Goal: Use online tool/utility: Utilize a website feature to perform a specific function

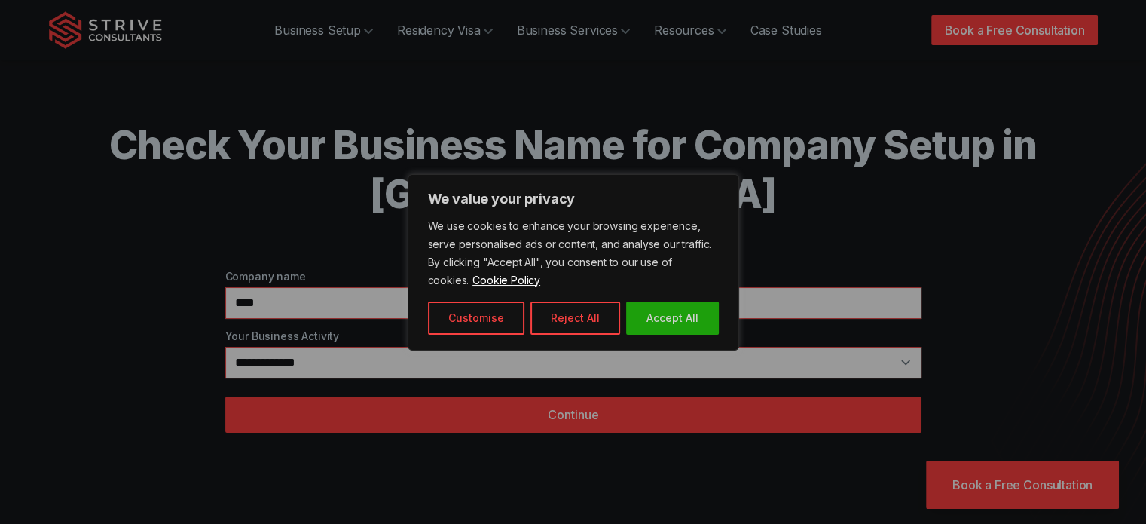
type input "****"
click at [738, 367] on div at bounding box center [573, 262] width 1146 height 524
click at [834, 367] on div at bounding box center [573, 262] width 1146 height 524
click at [901, 363] on div at bounding box center [573, 262] width 1146 height 524
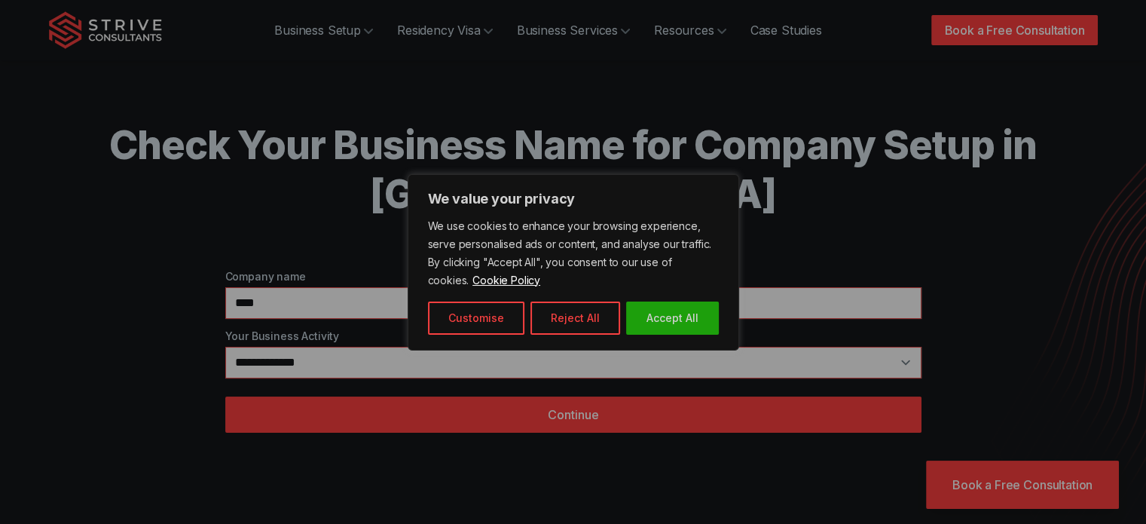
click at [895, 358] on div at bounding box center [573, 262] width 1146 height 524
click at [748, 371] on div at bounding box center [573, 262] width 1146 height 524
click at [643, 414] on div at bounding box center [573, 262] width 1146 height 524
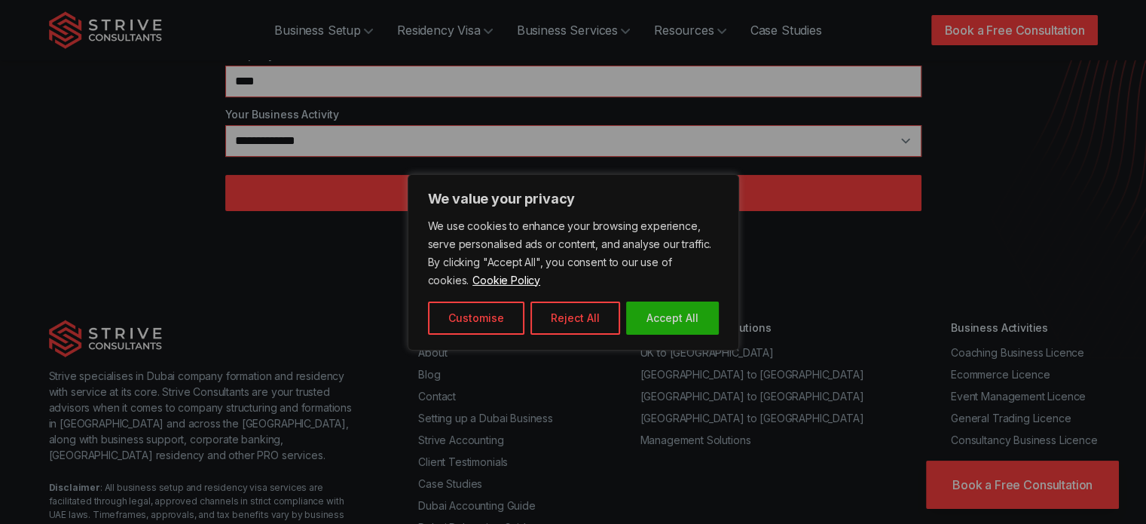
scroll to position [222, 0]
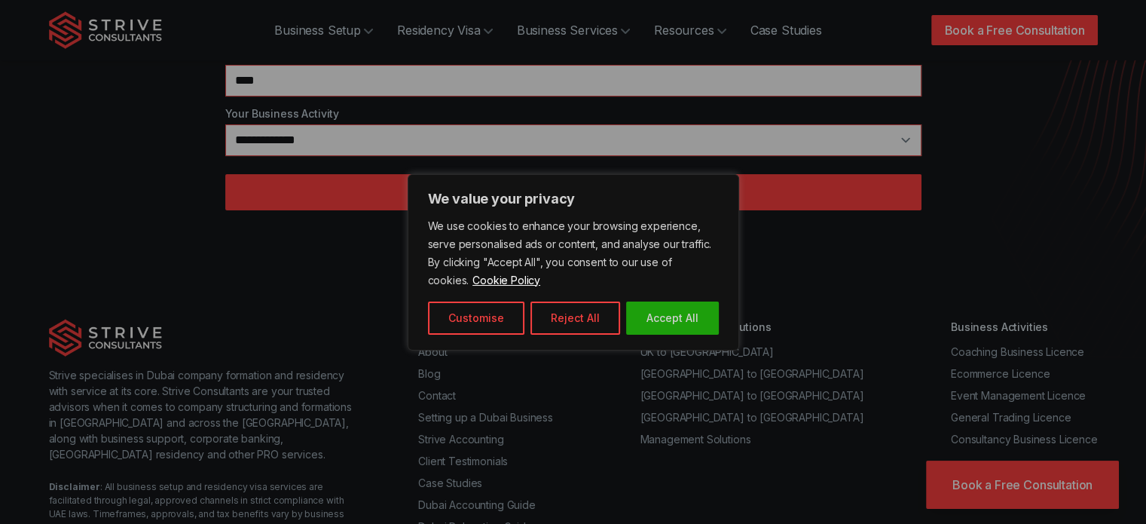
click at [283, 121] on div at bounding box center [573, 262] width 1146 height 524
click at [289, 139] on div at bounding box center [573, 262] width 1146 height 524
click at [304, 154] on div at bounding box center [573, 262] width 1146 height 524
click at [310, 154] on div at bounding box center [573, 262] width 1146 height 524
click at [904, 136] on div at bounding box center [573, 262] width 1146 height 524
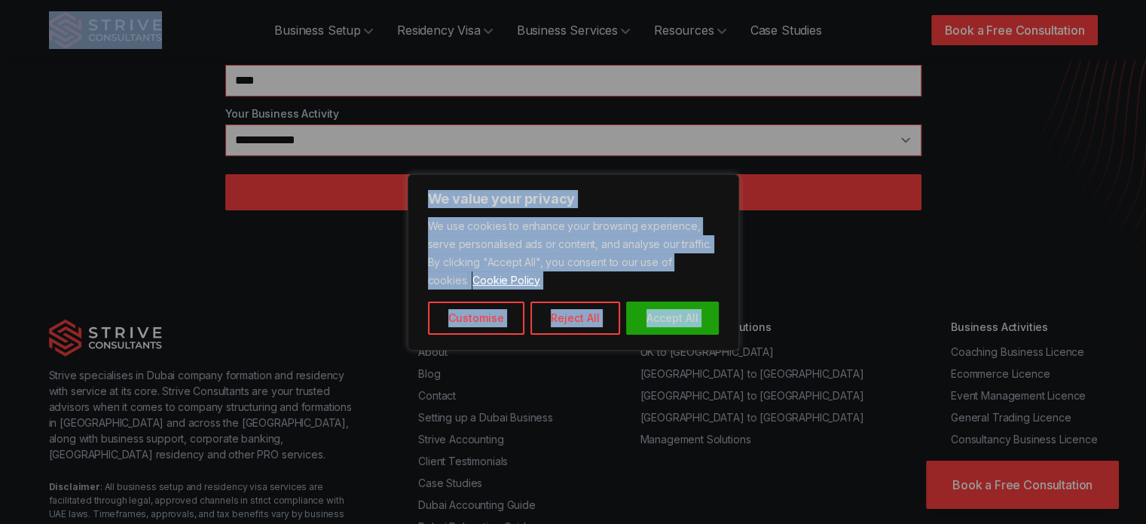
click at [904, 136] on div at bounding box center [573, 262] width 1146 height 524
click at [762, 192] on div at bounding box center [573, 262] width 1146 height 524
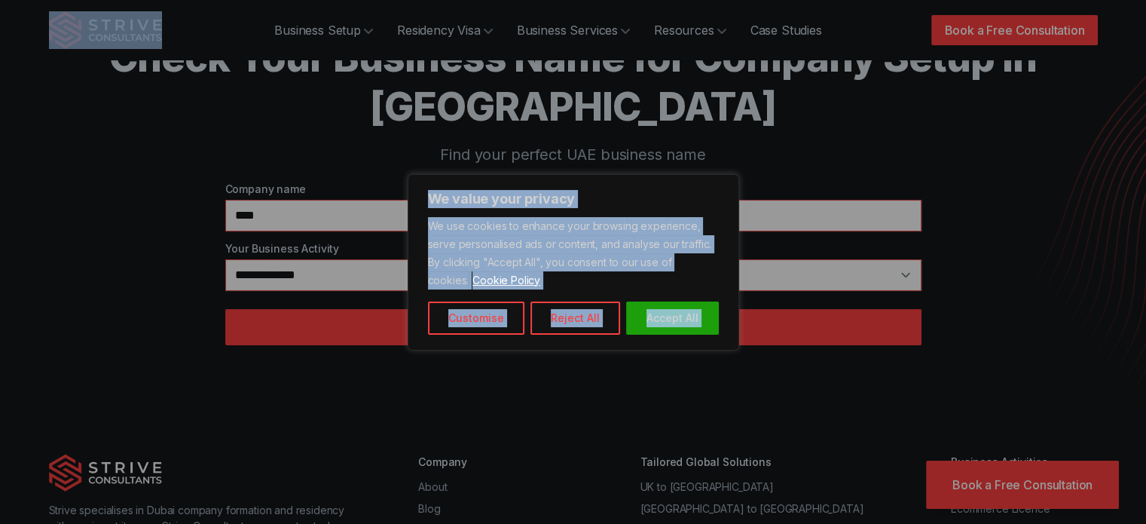
click at [630, 225] on div at bounding box center [573, 262] width 1146 height 524
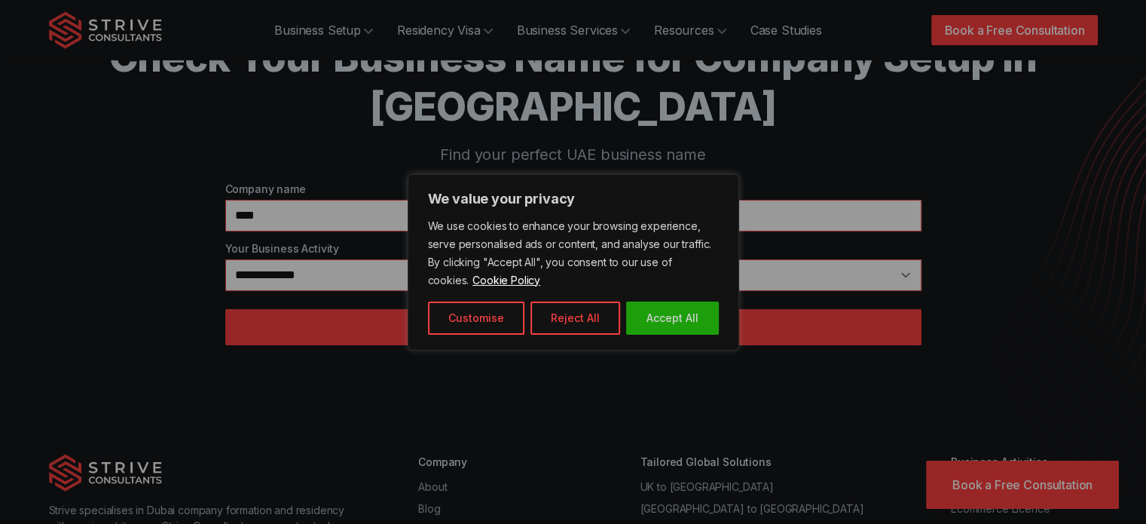
click at [615, 221] on div at bounding box center [573, 262] width 1146 height 524
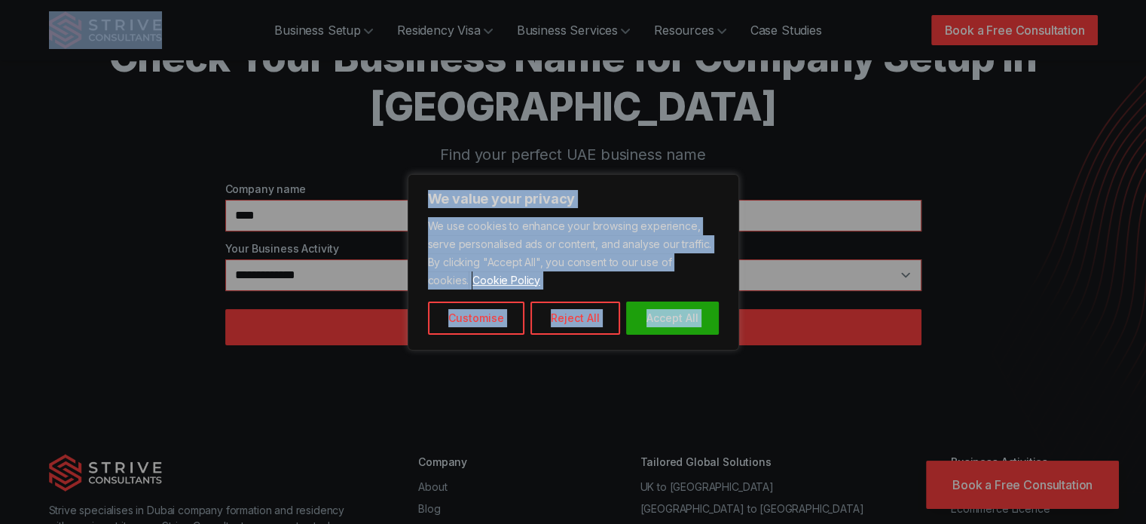
click at [615, 221] on div at bounding box center [573, 262] width 1146 height 524
click at [251, 213] on div at bounding box center [573, 262] width 1146 height 524
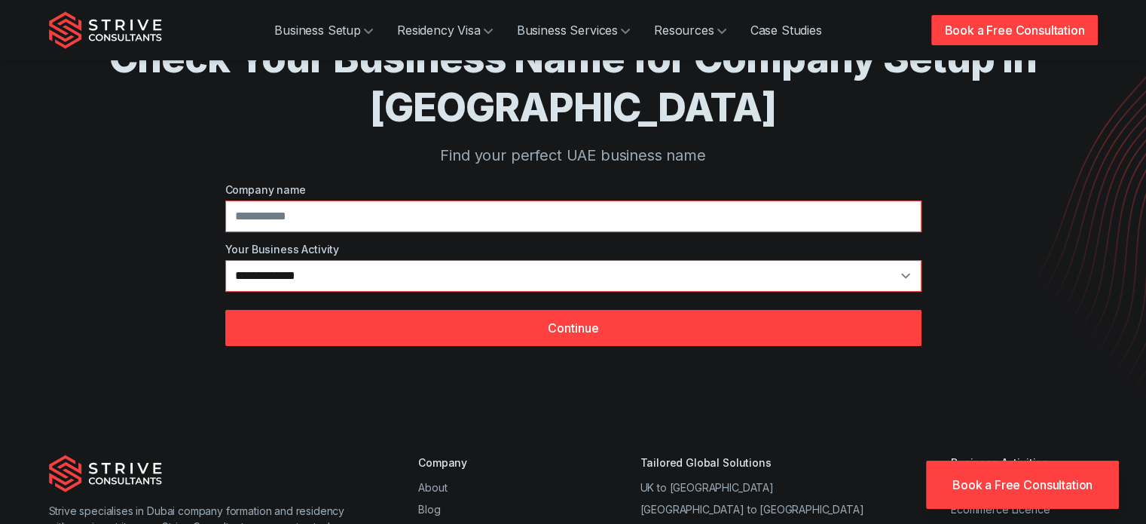
scroll to position [87, 0]
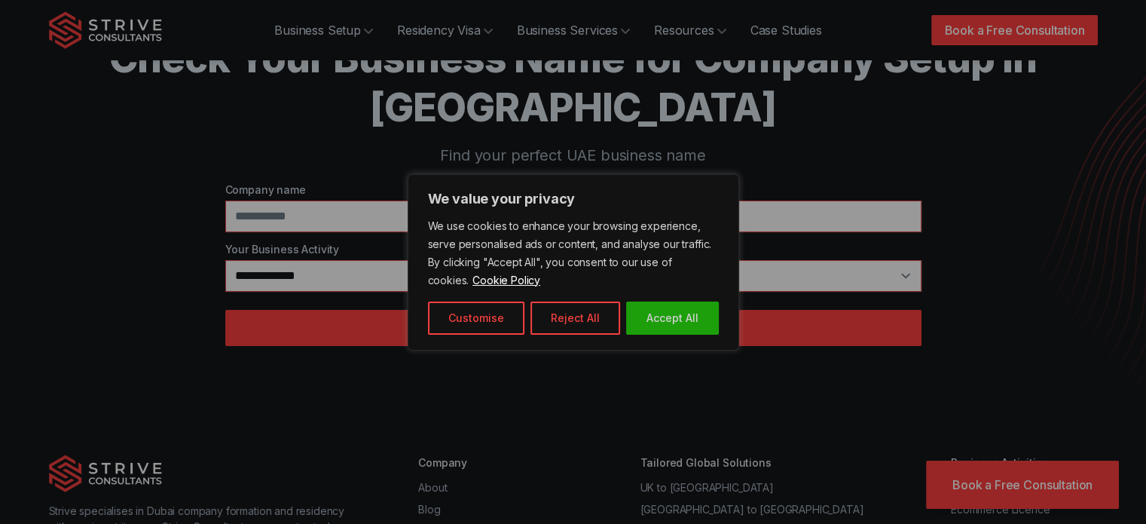
click at [317, 209] on div at bounding box center [573, 262] width 1146 height 524
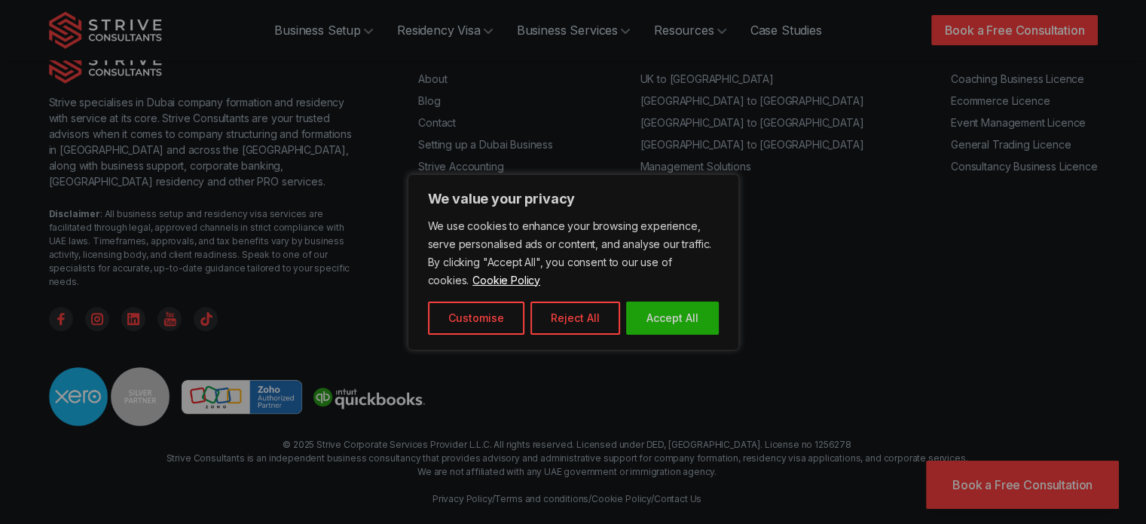
scroll to position [0, 0]
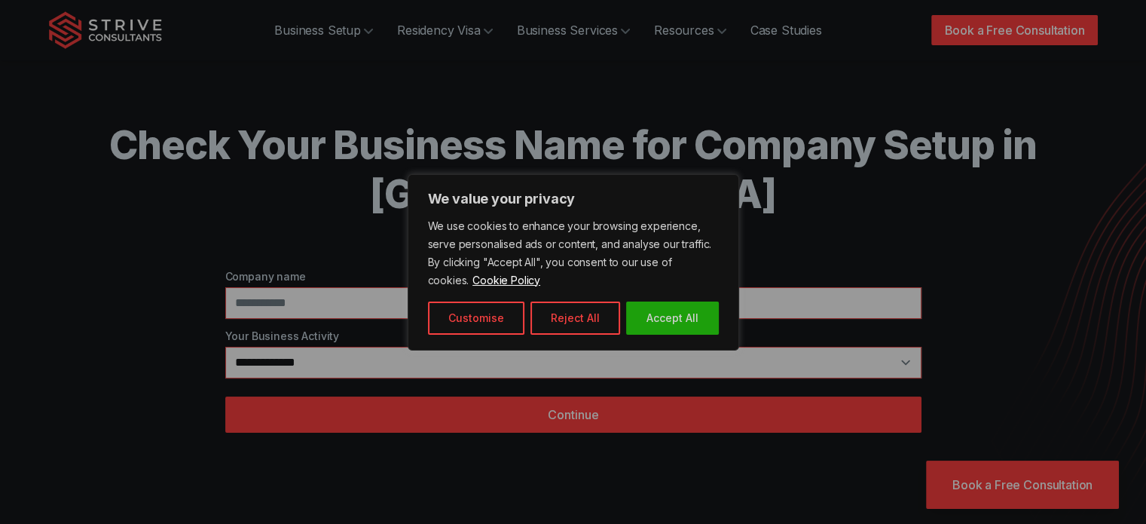
click at [321, 361] on div at bounding box center [573, 262] width 1146 height 524
drag, startPoint x: 321, startPoint y: 361, endPoint x: 293, endPoint y: 368, distance: 28.7
click at [293, 368] on div at bounding box center [573, 262] width 1146 height 524
click at [292, 368] on div at bounding box center [573, 262] width 1146 height 524
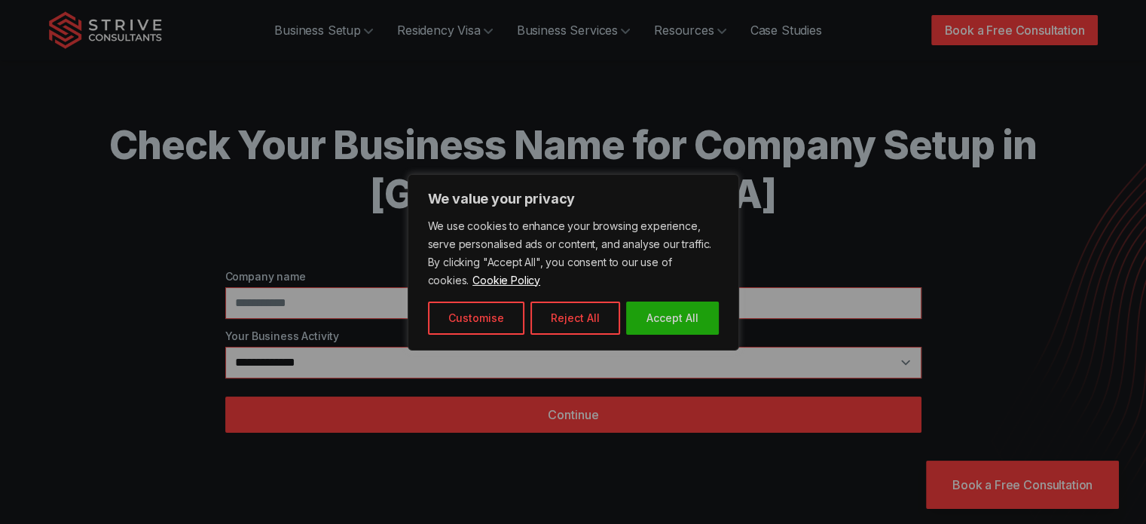
click at [913, 359] on div at bounding box center [573, 262] width 1146 height 524
click at [774, 316] on div at bounding box center [573, 262] width 1146 height 524
click at [765, 298] on div at bounding box center [573, 262] width 1146 height 524
click at [763, 302] on div at bounding box center [573, 262] width 1146 height 524
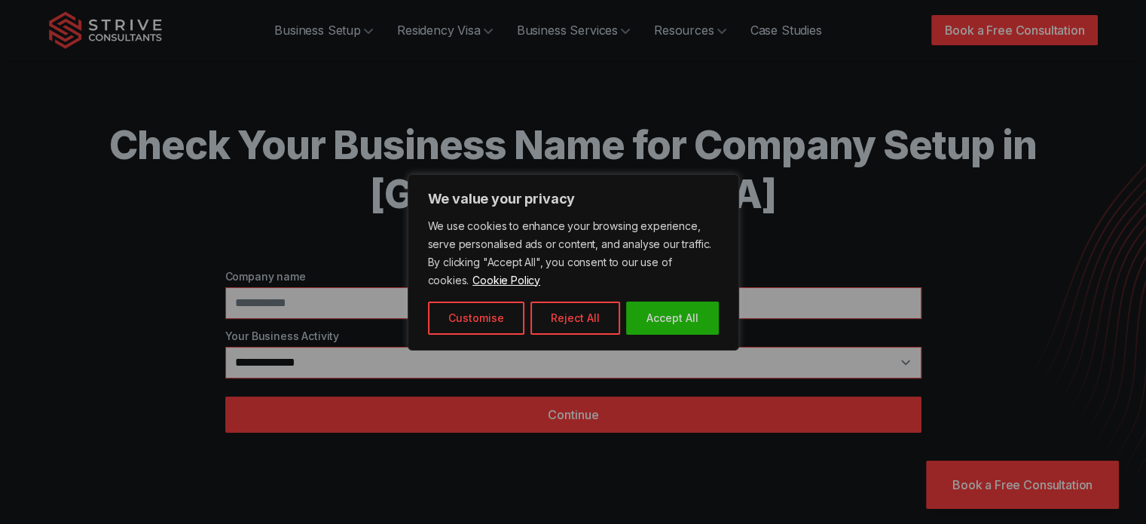
click at [763, 302] on div at bounding box center [573, 262] width 1146 height 524
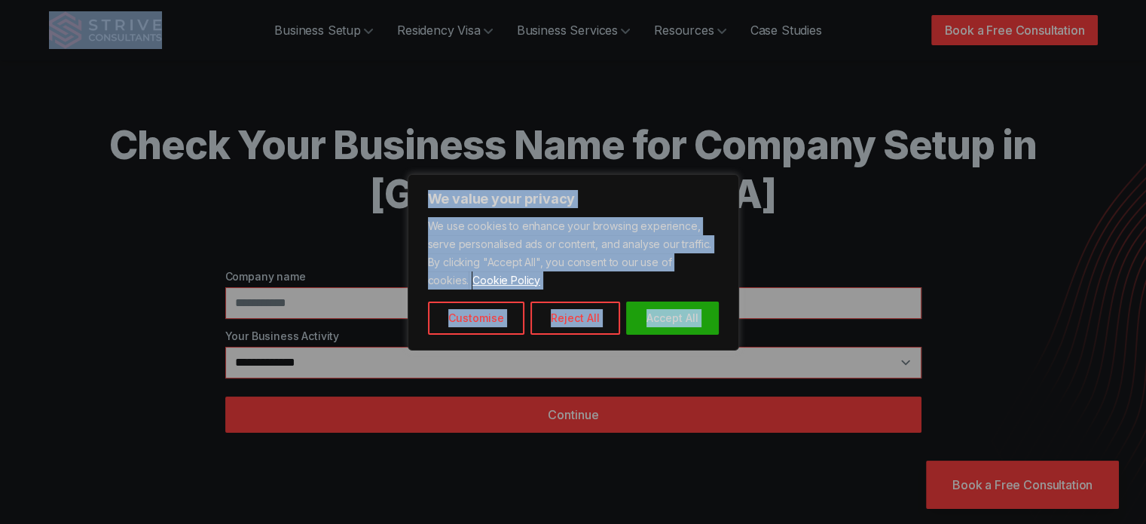
click at [763, 302] on div at bounding box center [573, 262] width 1146 height 524
click at [762, 304] on div at bounding box center [573, 262] width 1146 height 524
click at [579, 303] on div at bounding box center [573, 262] width 1146 height 524
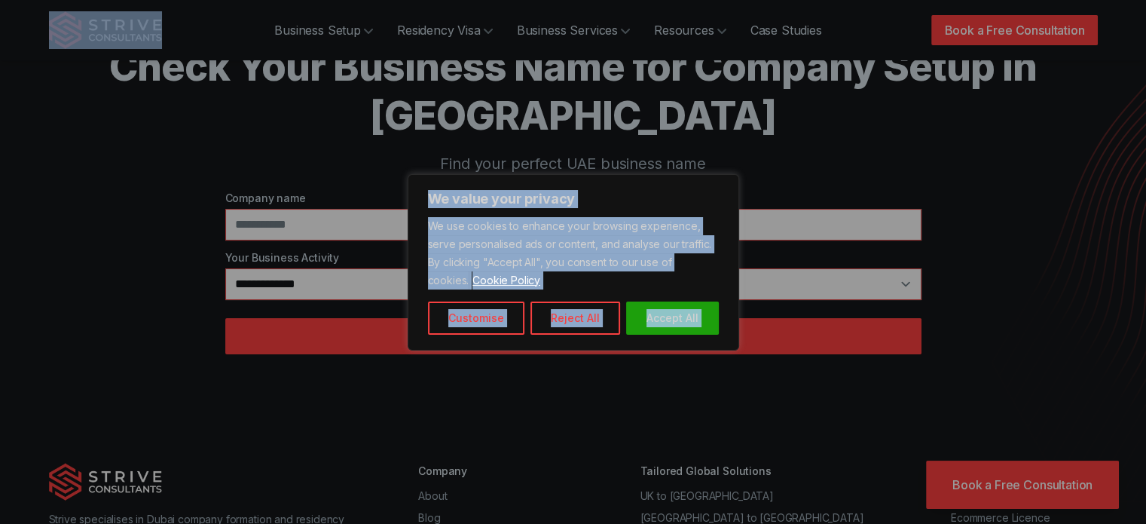
scroll to position [78, 0]
click at [560, 215] on div at bounding box center [573, 262] width 1146 height 524
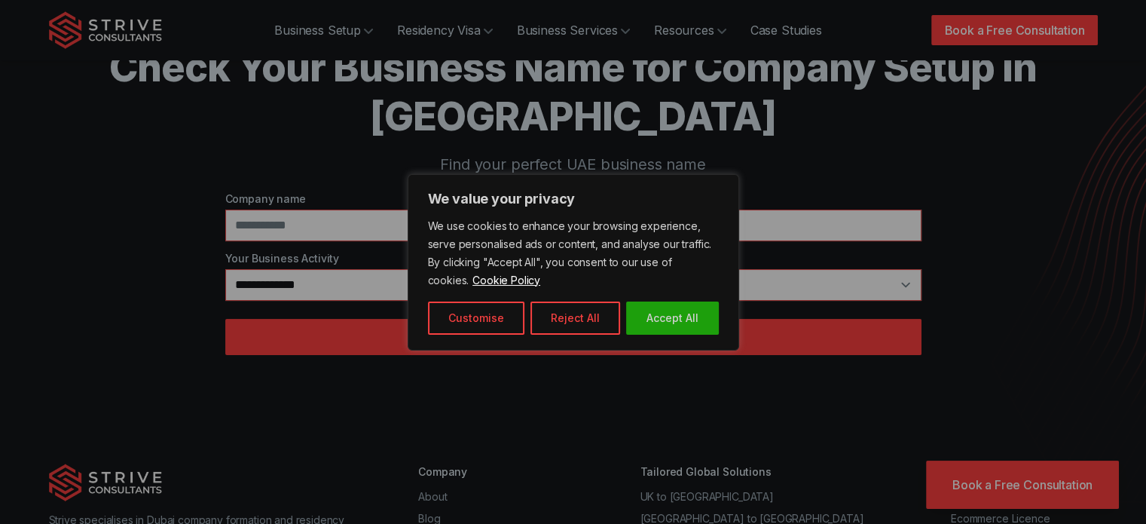
click at [560, 215] on div at bounding box center [573, 262] width 1146 height 524
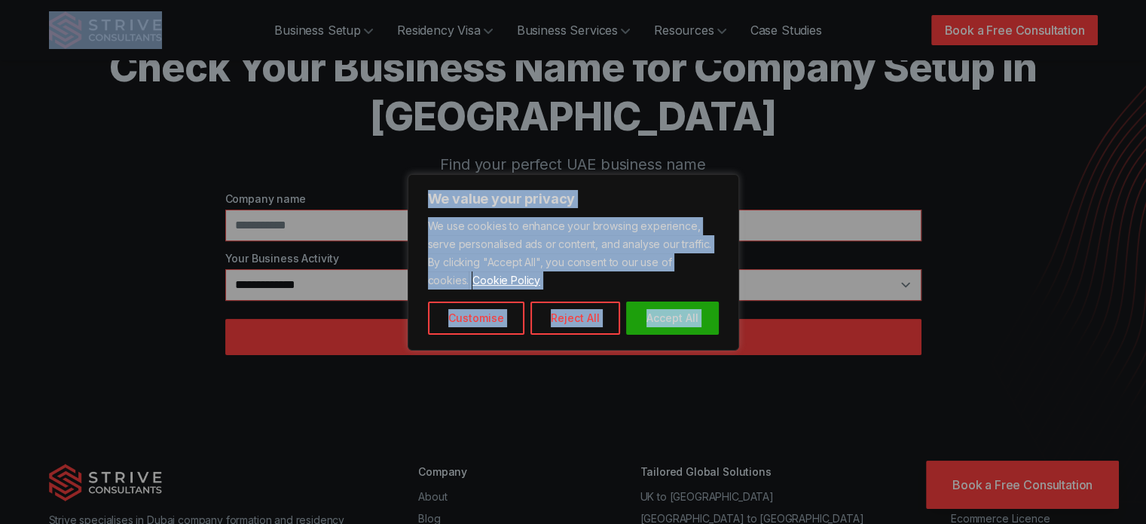
click at [560, 215] on div at bounding box center [573, 262] width 1146 height 524
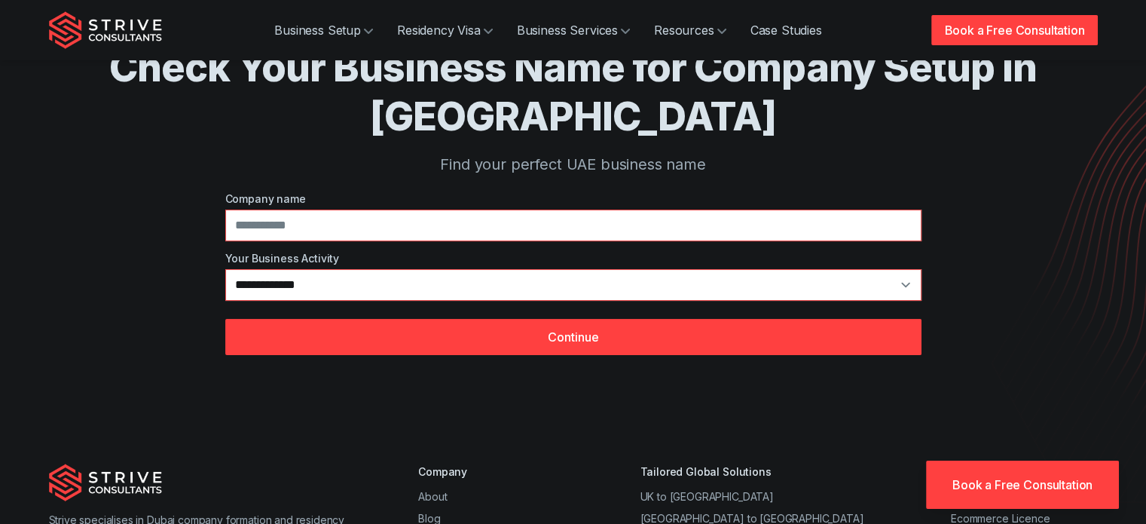
scroll to position [78, 0]
click at [250, 214] on input at bounding box center [573, 225] width 696 height 32
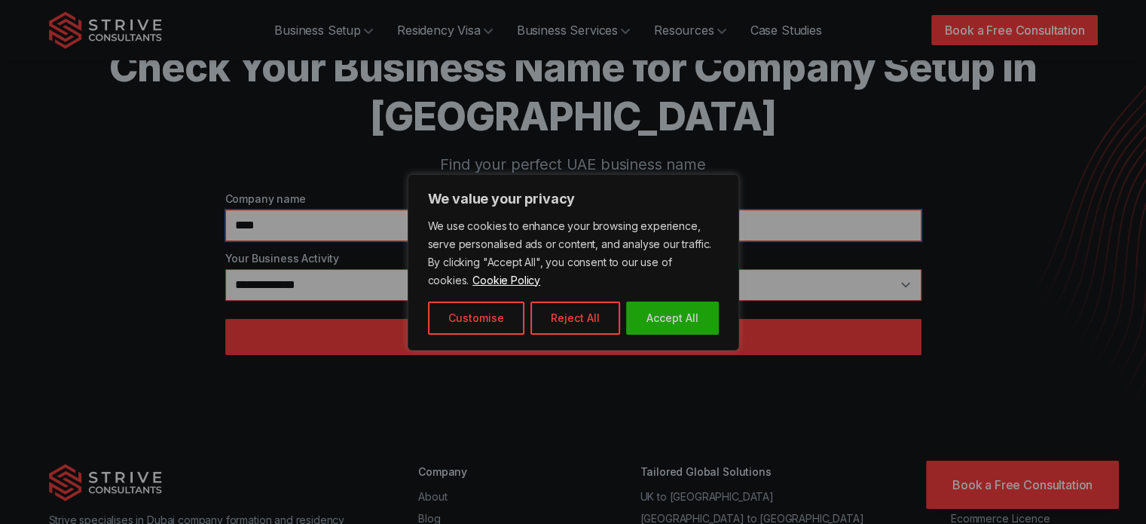
type input "****"
click at [264, 280] on div at bounding box center [573, 262] width 1146 height 524
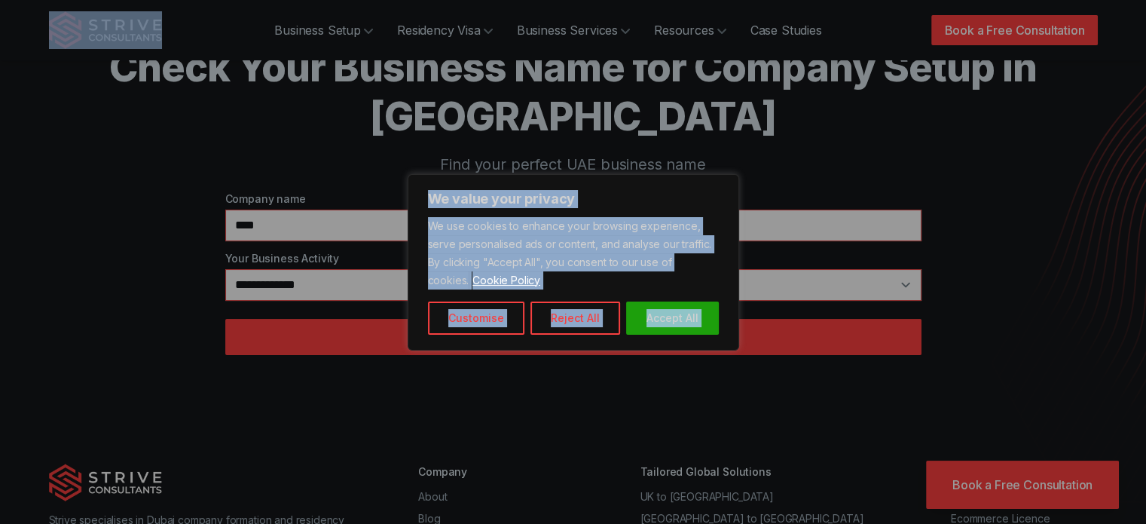
click at [264, 280] on div at bounding box center [573, 262] width 1146 height 524
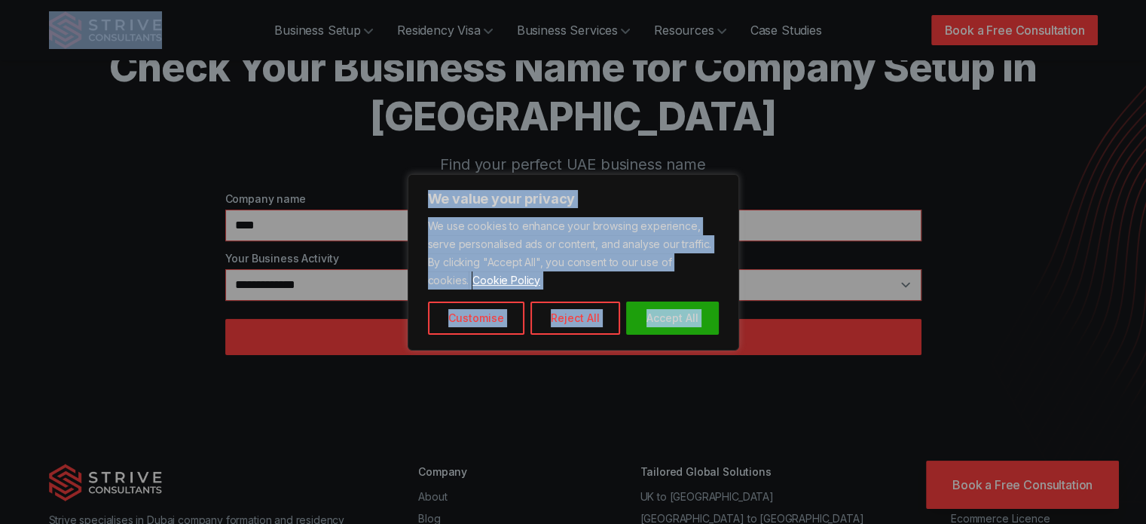
click at [264, 280] on div at bounding box center [573, 262] width 1146 height 524
click at [918, 277] on div at bounding box center [573, 262] width 1146 height 524
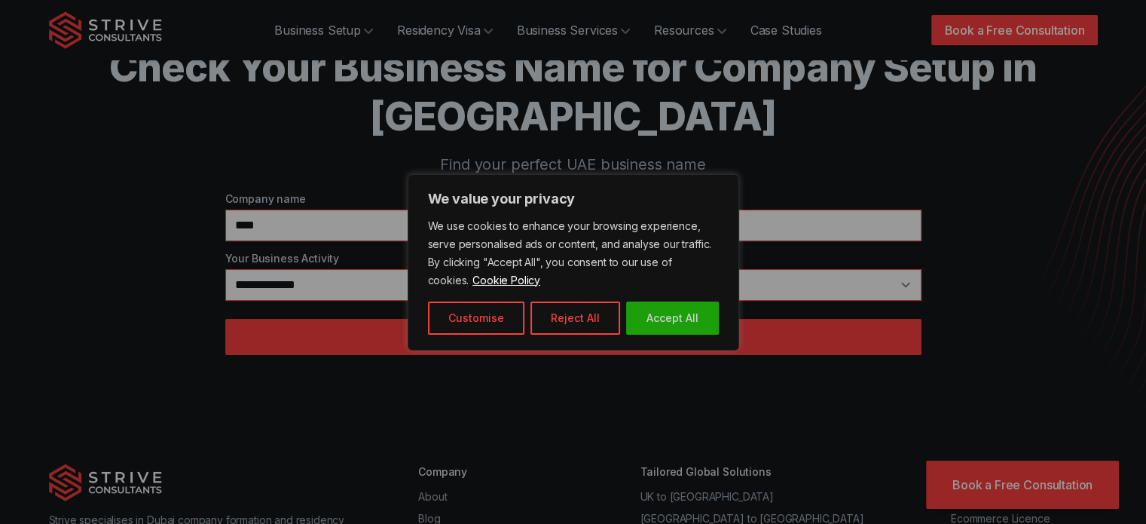
drag, startPoint x: 918, startPoint y: 277, endPoint x: 548, endPoint y: 298, distance: 369.7
click at [548, 298] on div at bounding box center [573, 262] width 1146 height 524
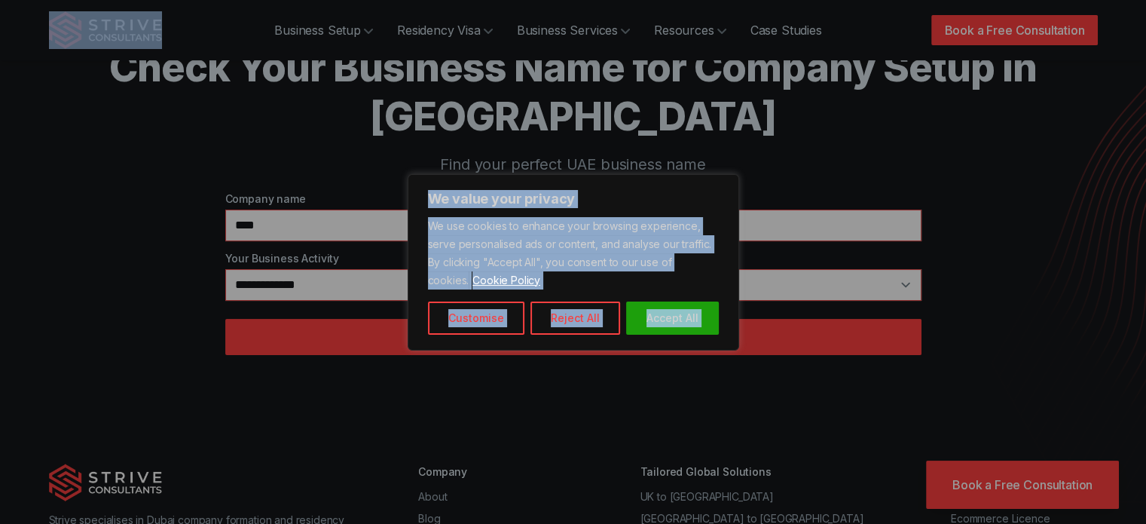
click at [548, 298] on div at bounding box center [573, 262] width 1146 height 524
click at [545, 292] on div at bounding box center [573, 262] width 1146 height 524
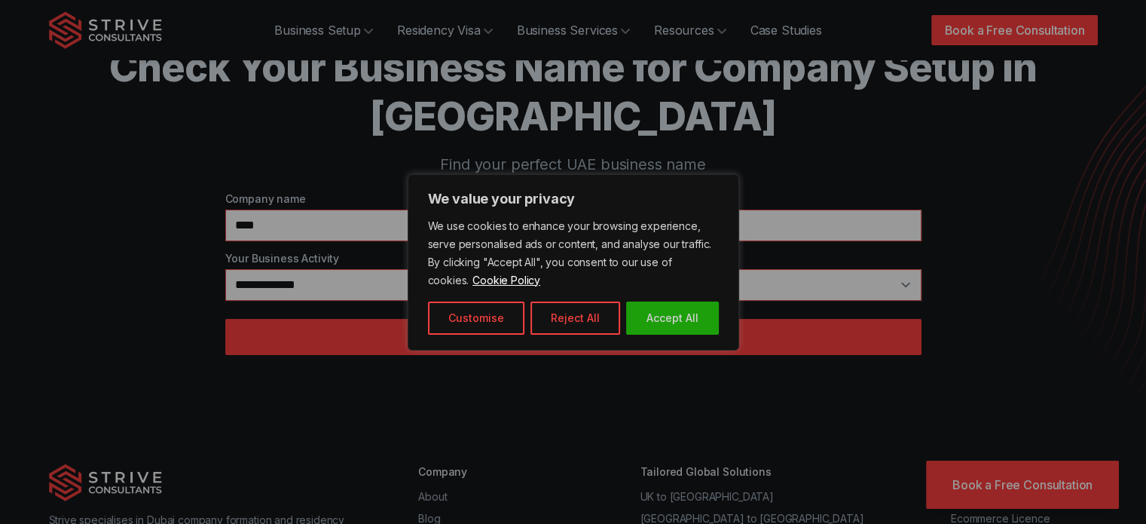
click at [545, 292] on div at bounding box center [573, 262] width 1146 height 524
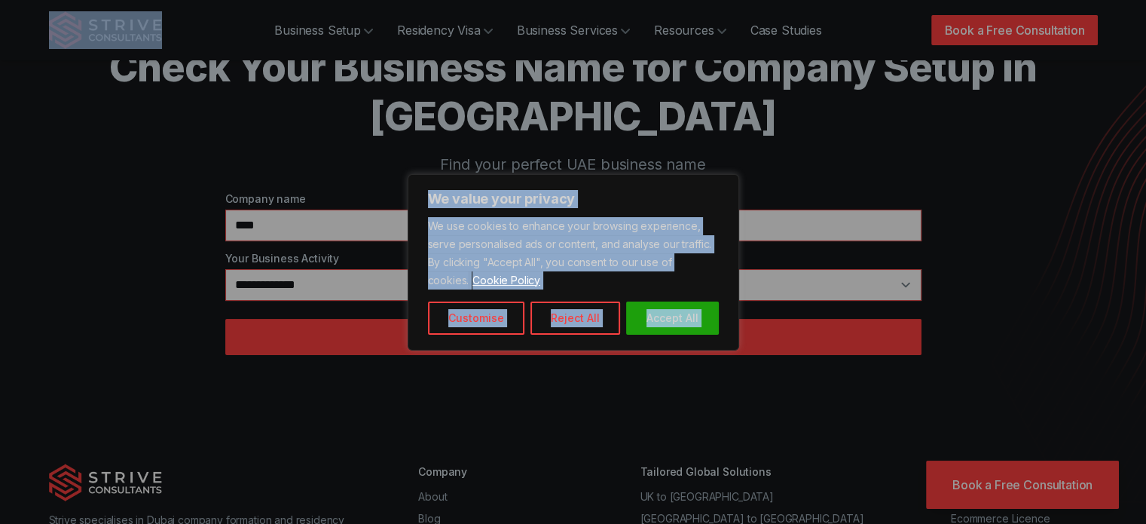
click at [545, 292] on div at bounding box center [573, 262] width 1146 height 524
click at [546, 289] on div at bounding box center [573, 262] width 1146 height 524
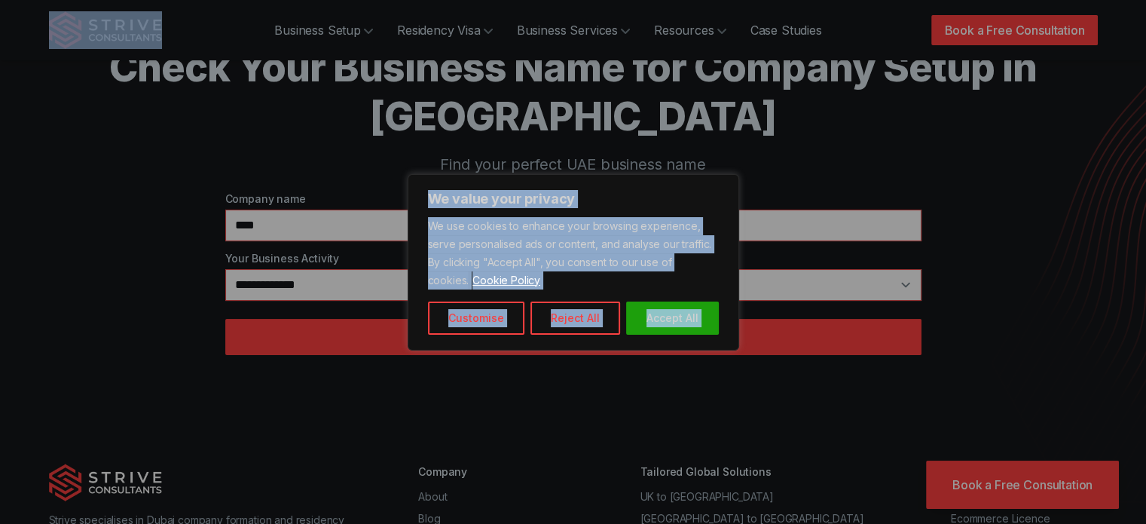
click at [546, 289] on div at bounding box center [573, 262] width 1146 height 524
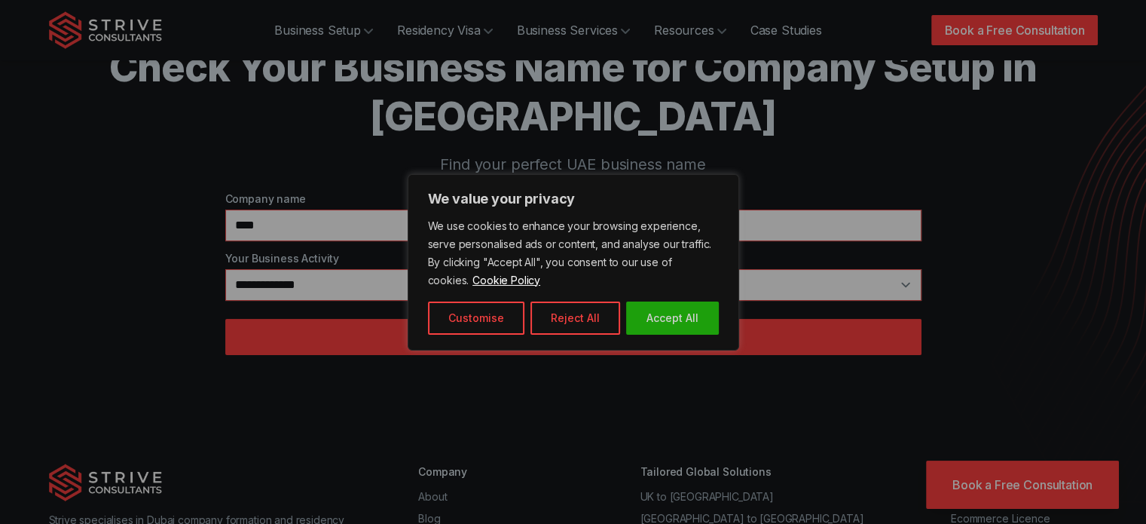
click at [546, 289] on div at bounding box center [573, 262] width 1146 height 524
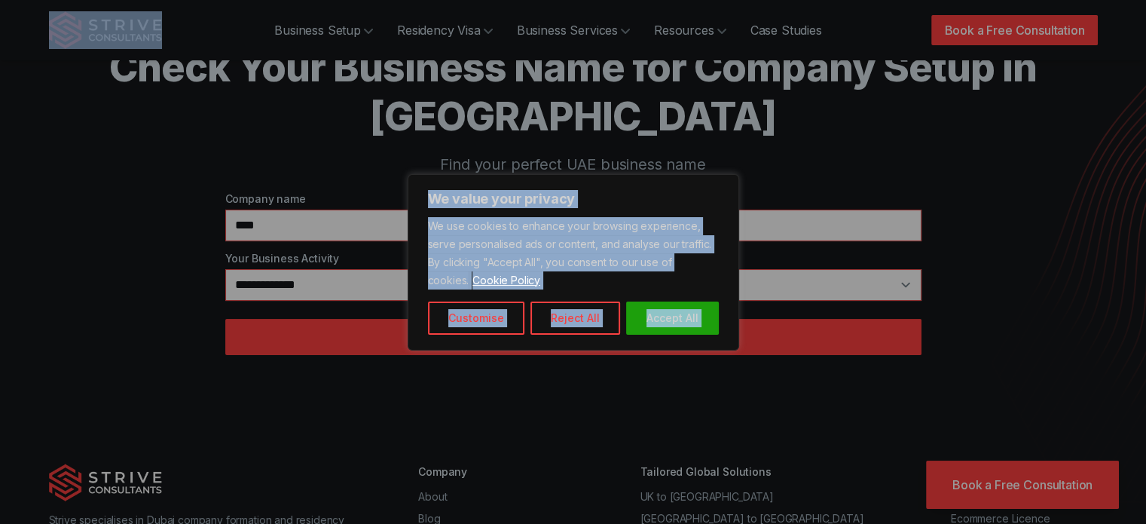
click at [546, 289] on div at bounding box center [573, 262] width 1146 height 524
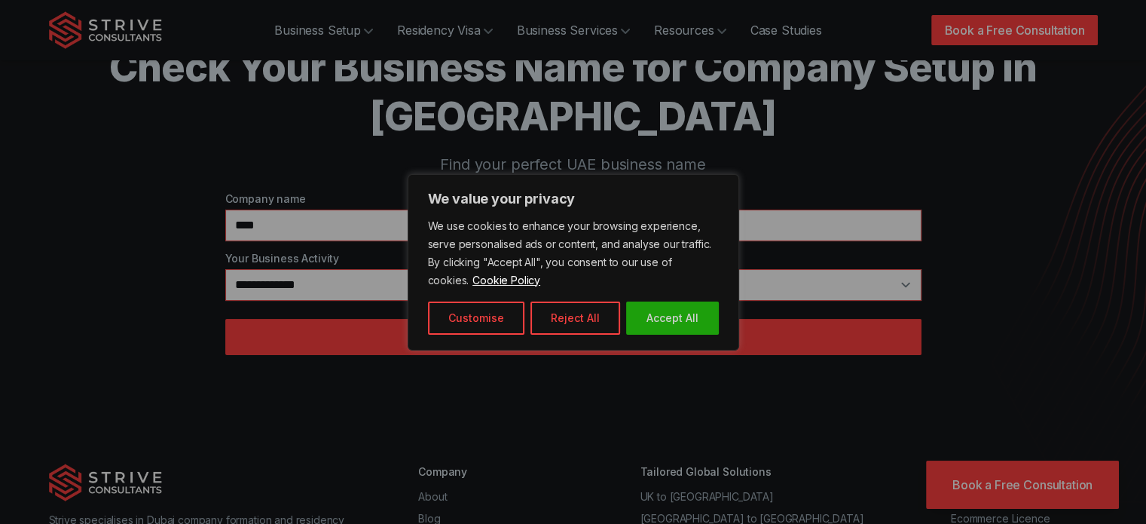
click at [546, 289] on div at bounding box center [573, 262] width 1146 height 524
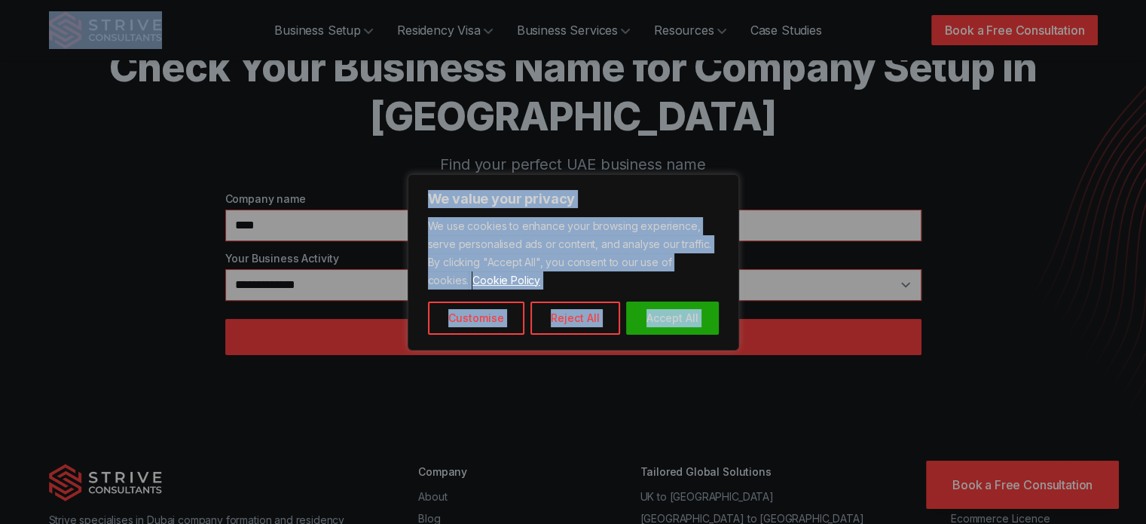
click at [546, 289] on div at bounding box center [573, 262] width 1146 height 524
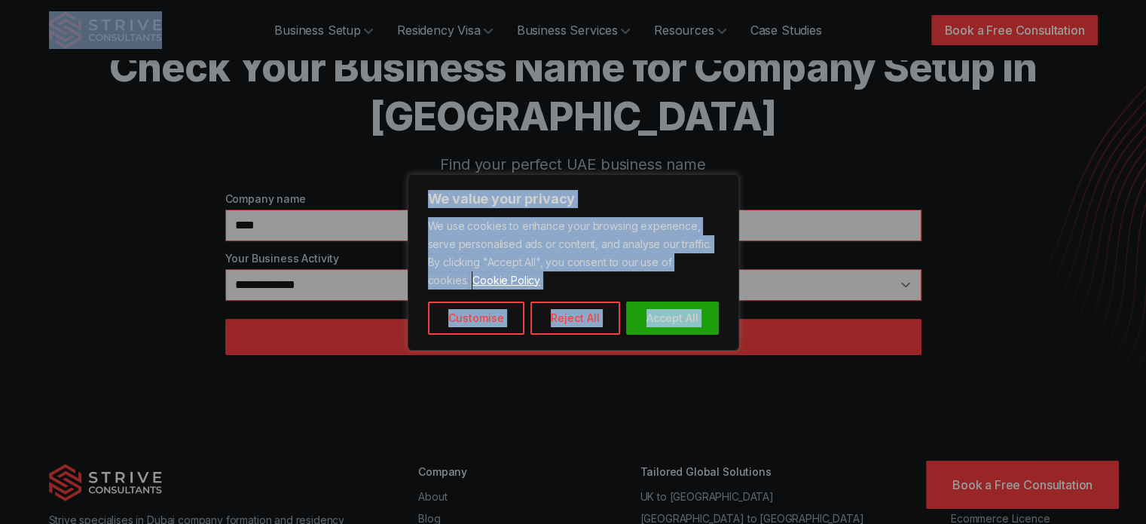
click at [546, 289] on div at bounding box center [573, 262] width 1146 height 524
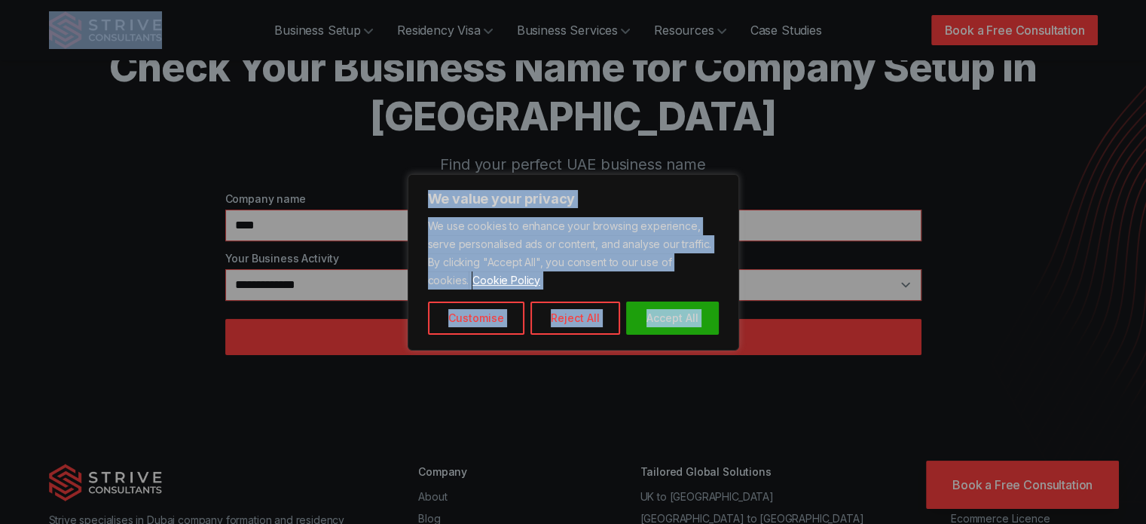
click at [546, 289] on div at bounding box center [573, 262] width 1146 height 524
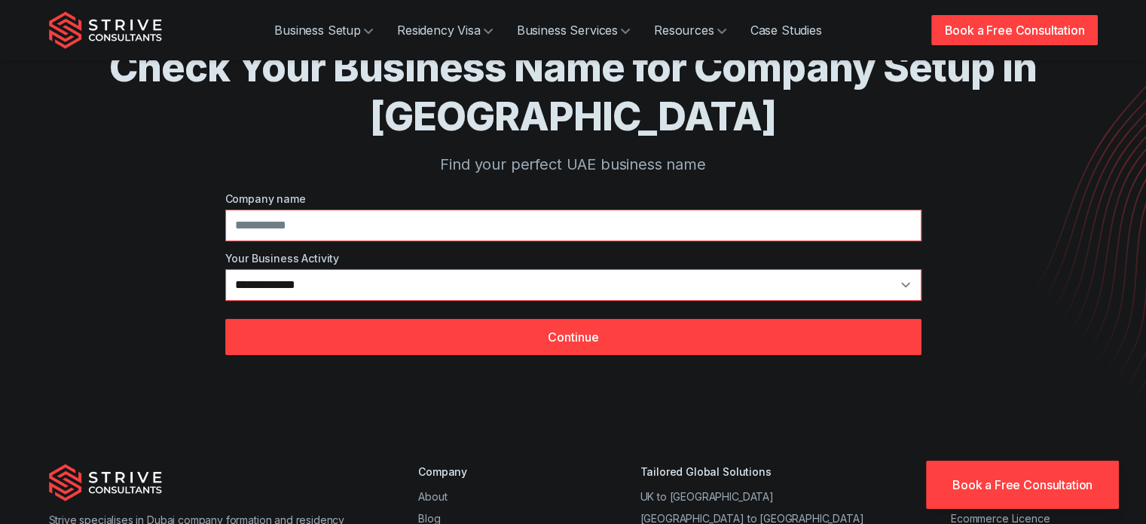
scroll to position [78, 0]
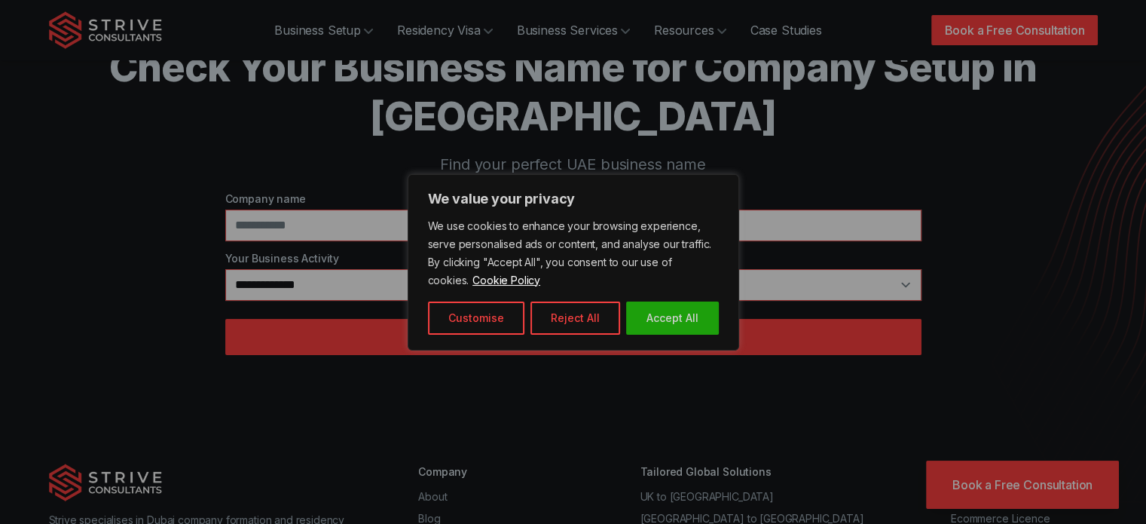
click at [332, 286] on div at bounding box center [573, 262] width 1146 height 524
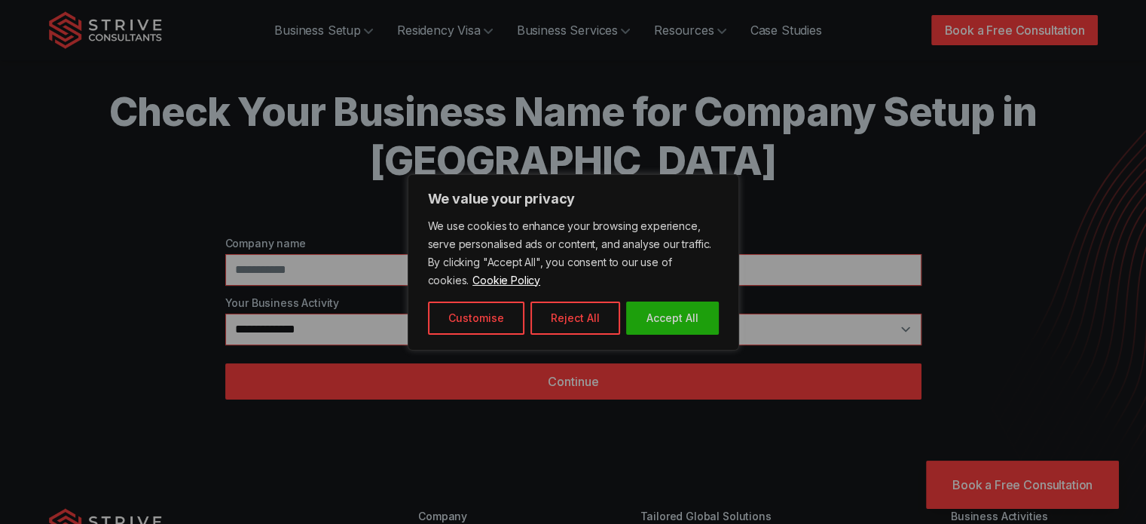
scroll to position [0, 0]
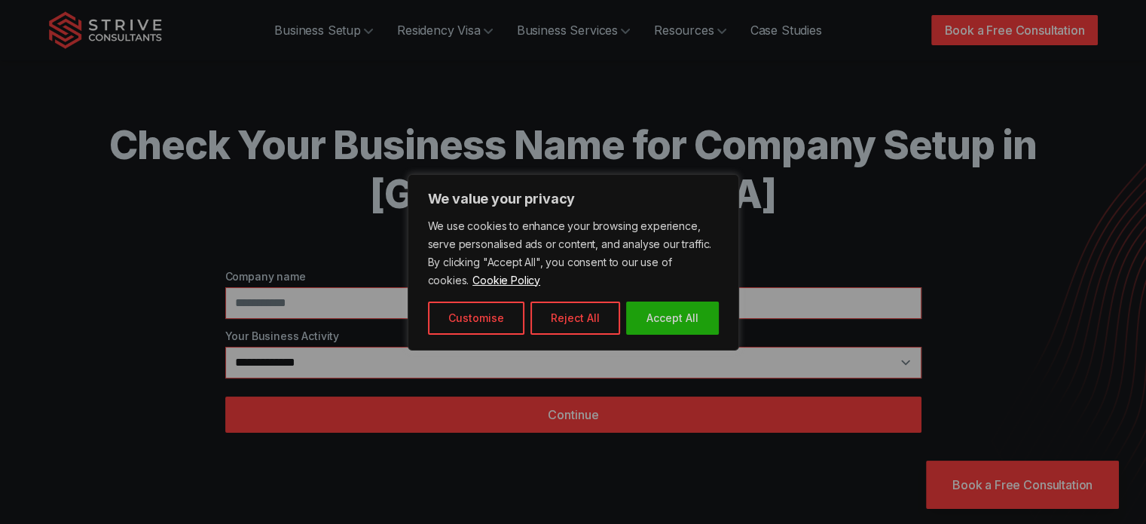
click at [1034, 28] on div at bounding box center [573, 262] width 1146 height 524
click at [610, 305] on div at bounding box center [573, 262] width 1146 height 524
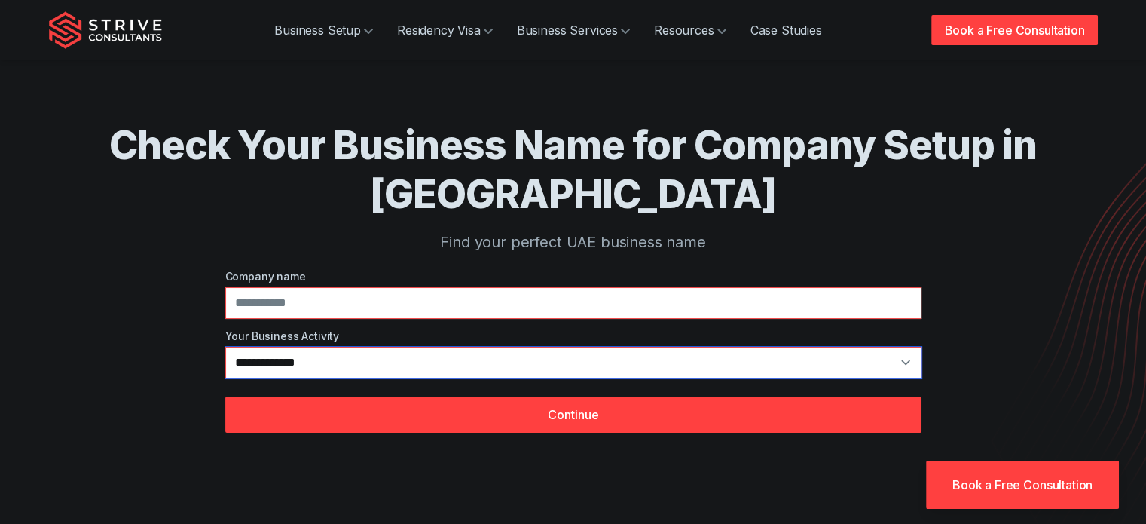
click at [373, 360] on select "**********" at bounding box center [573, 363] width 696 height 32
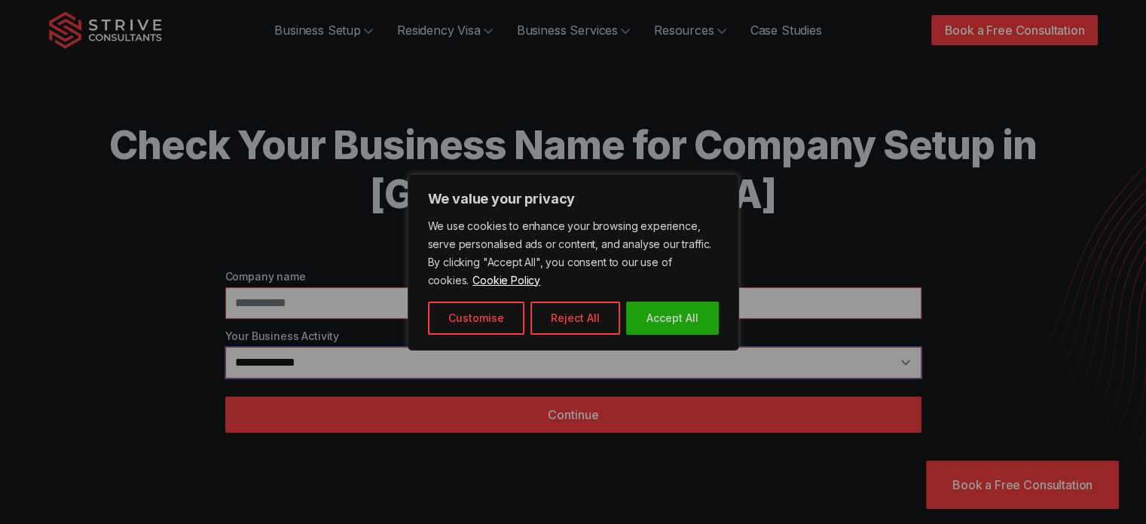
select select "**"
click at [225, 347] on select "**********" at bounding box center [573, 363] width 696 height 32
click at [368, 307] on div at bounding box center [573, 262] width 1146 height 524
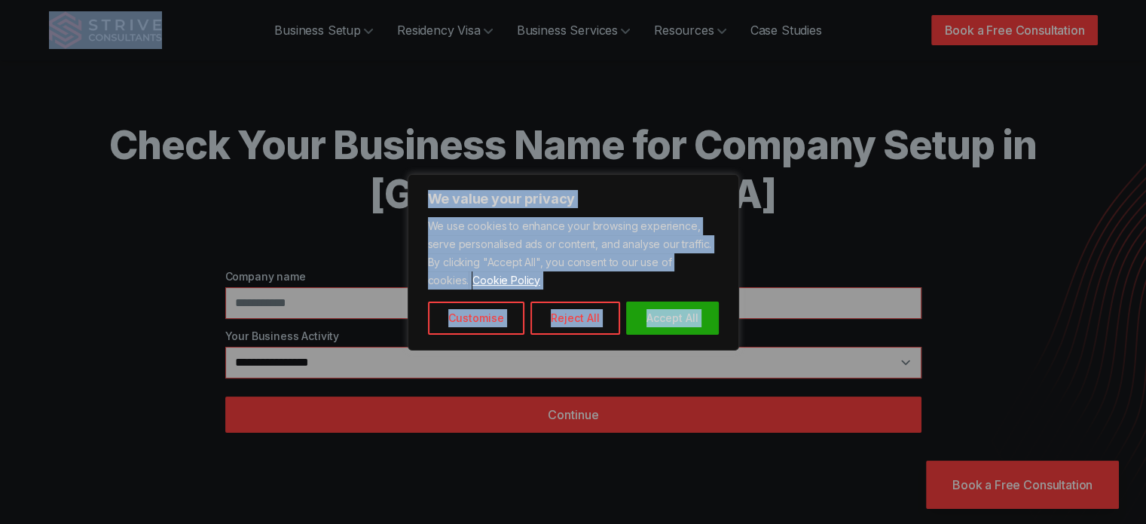
click at [368, 307] on div at bounding box center [573, 262] width 1146 height 524
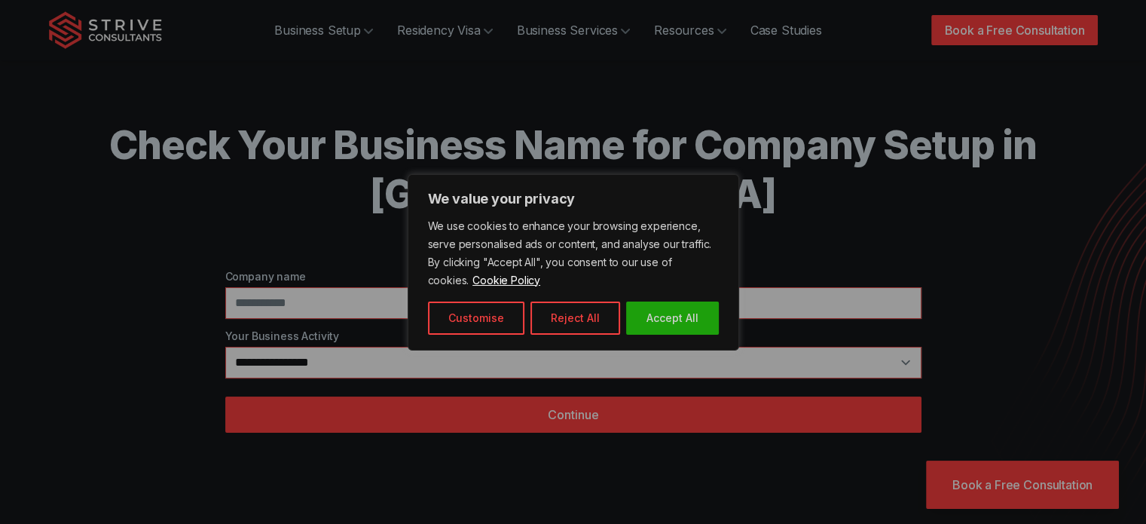
click at [368, 307] on div at bounding box center [573, 262] width 1146 height 524
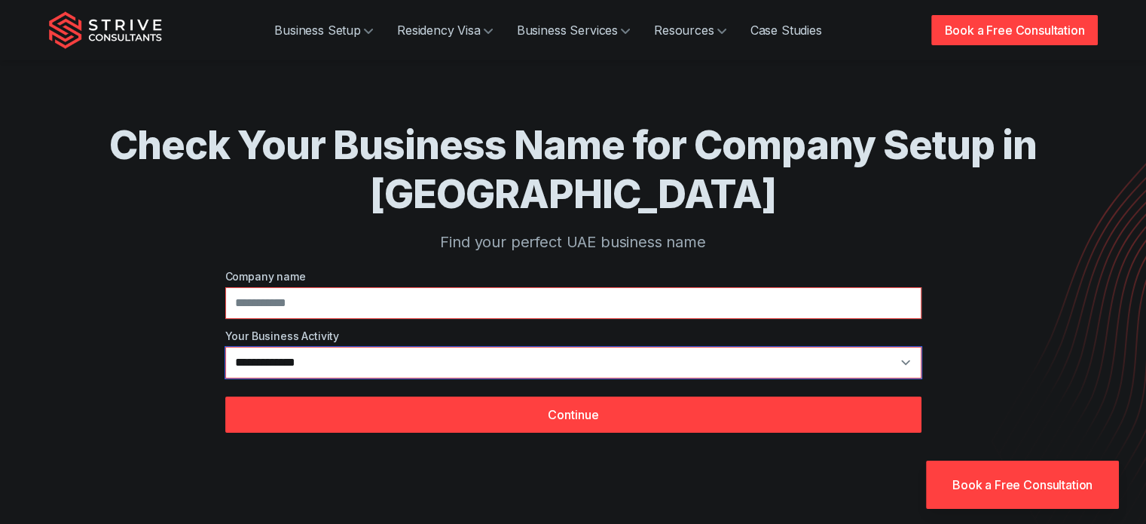
click at [362, 366] on select "**********" at bounding box center [573, 363] width 696 height 32
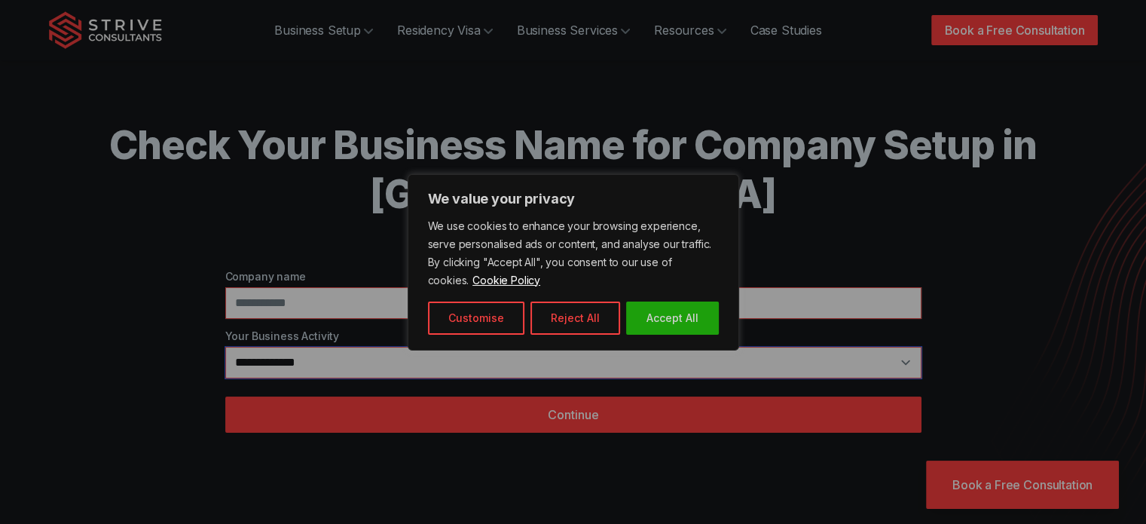
select select "**"
click at [225, 347] on select "**********" at bounding box center [573, 363] width 696 height 32
click at [381, 304] on div at bounding box center [573, 262] width 1146 height 524
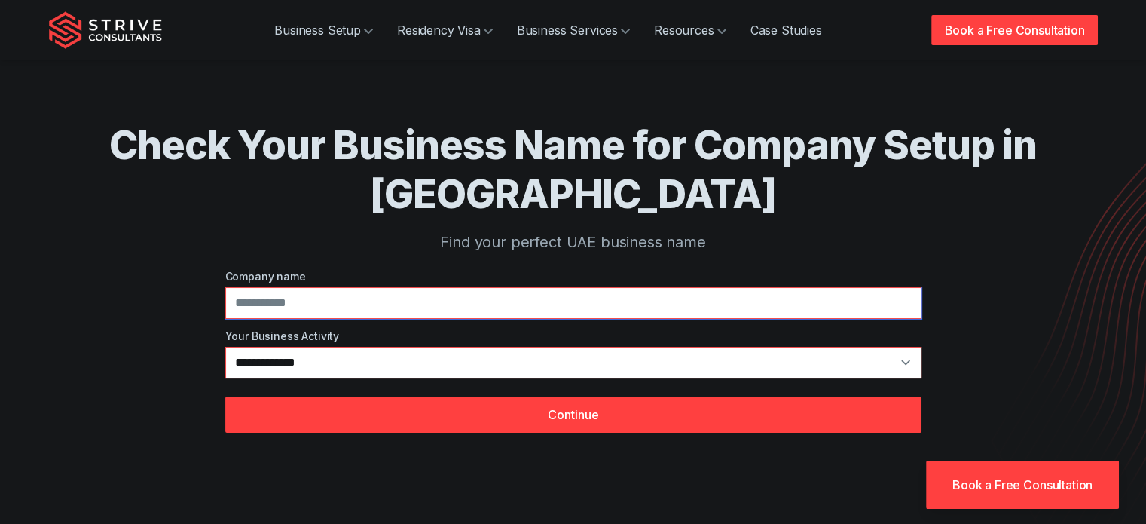
click at [328, 300] on input at bounding box center [573, 303] width 696 height 32
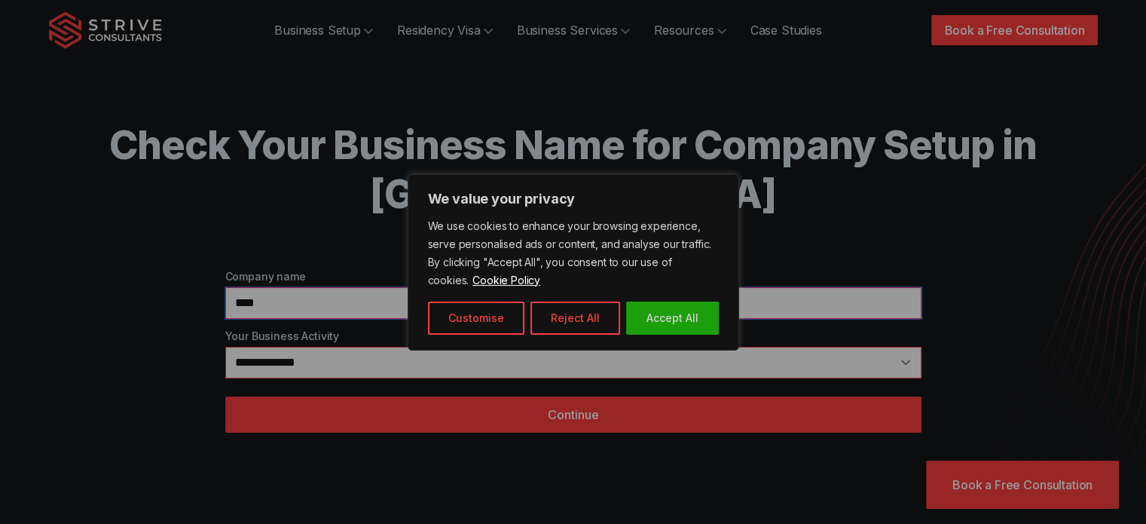
type input "****"
click at [320, 365] on div at bounding box center [573, 262] width 1146 height 524
